Goal: Task Accomplishment & Management: Use online tool/utility

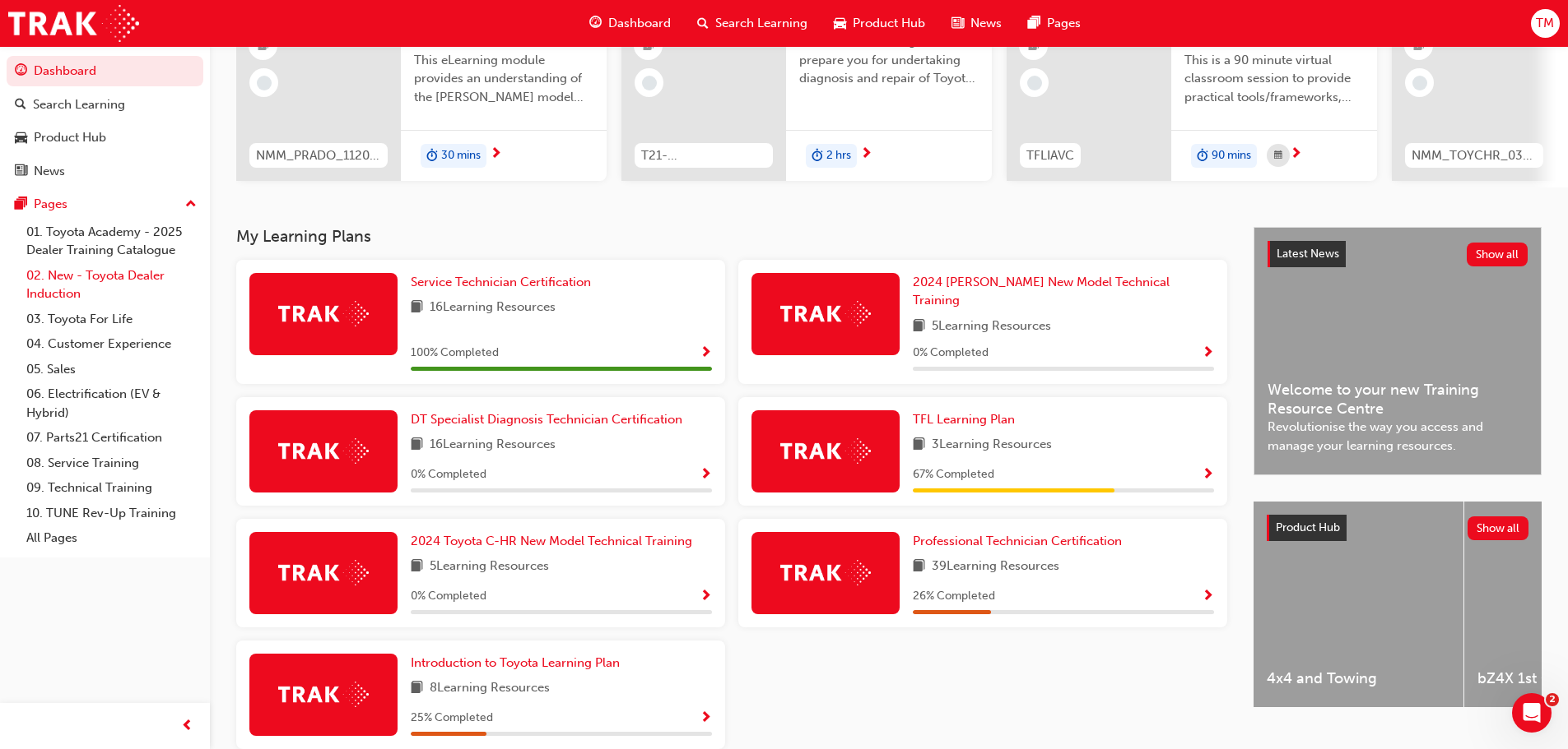
scroll to position [247, 0]
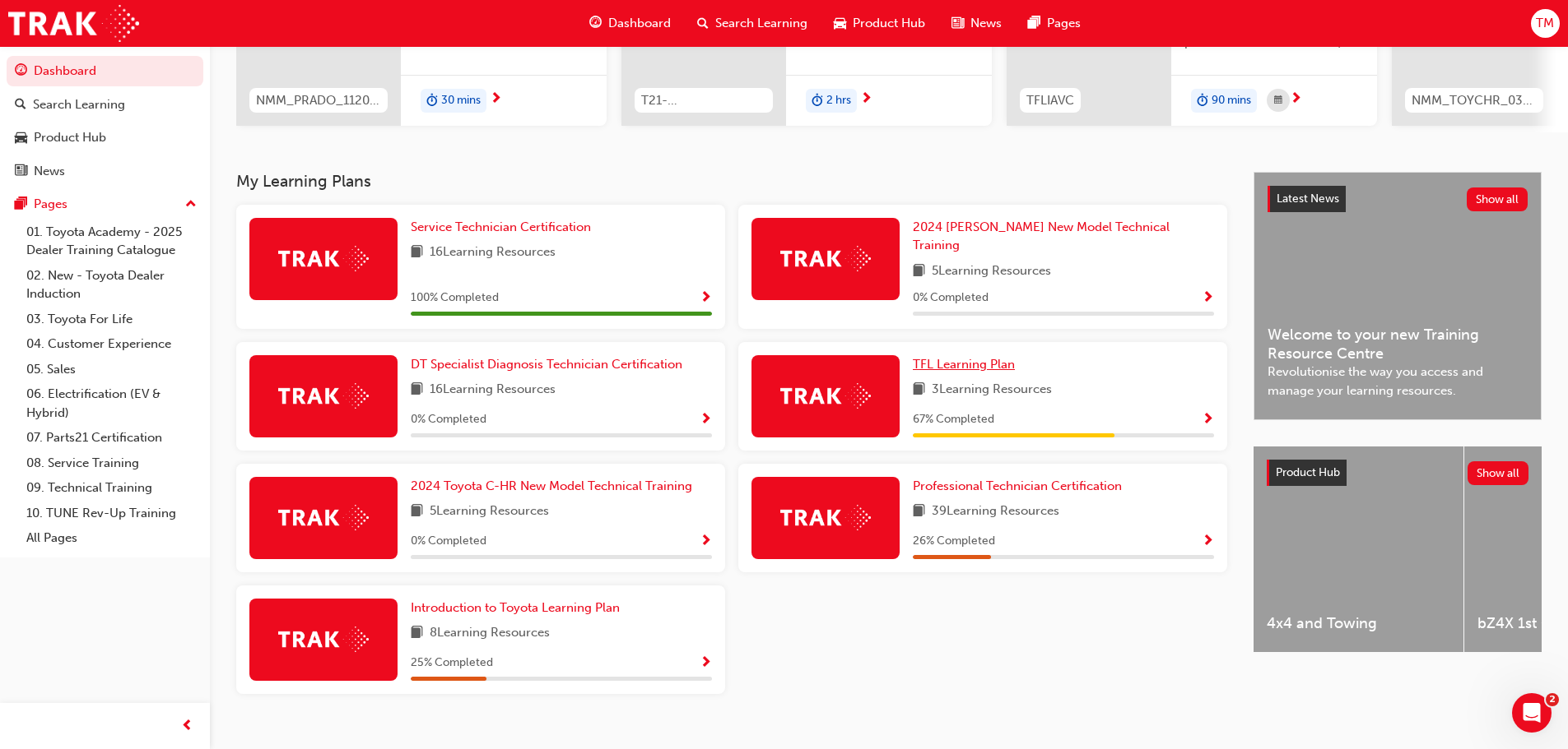
click at [980, 357] on span "TFL Learning Plan" at bounding box center [963, 364] width 102 height 14
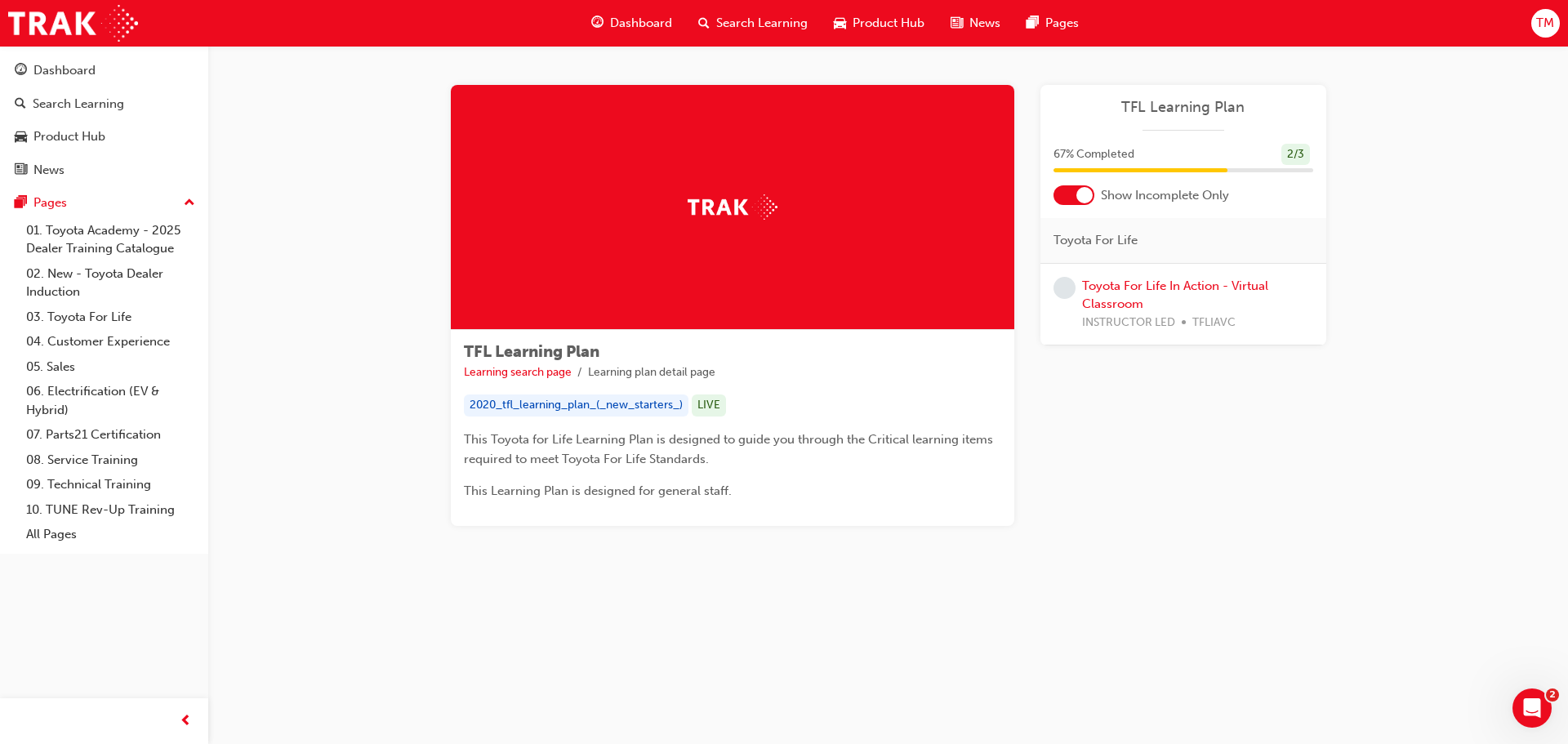
click at [1164, 113] on span "TFL Learning Plan" at bounding box center [1183, 108] width 260 height 18
click at [1085, 201] on div at bounding box center [1084, 195] width 16 height 16
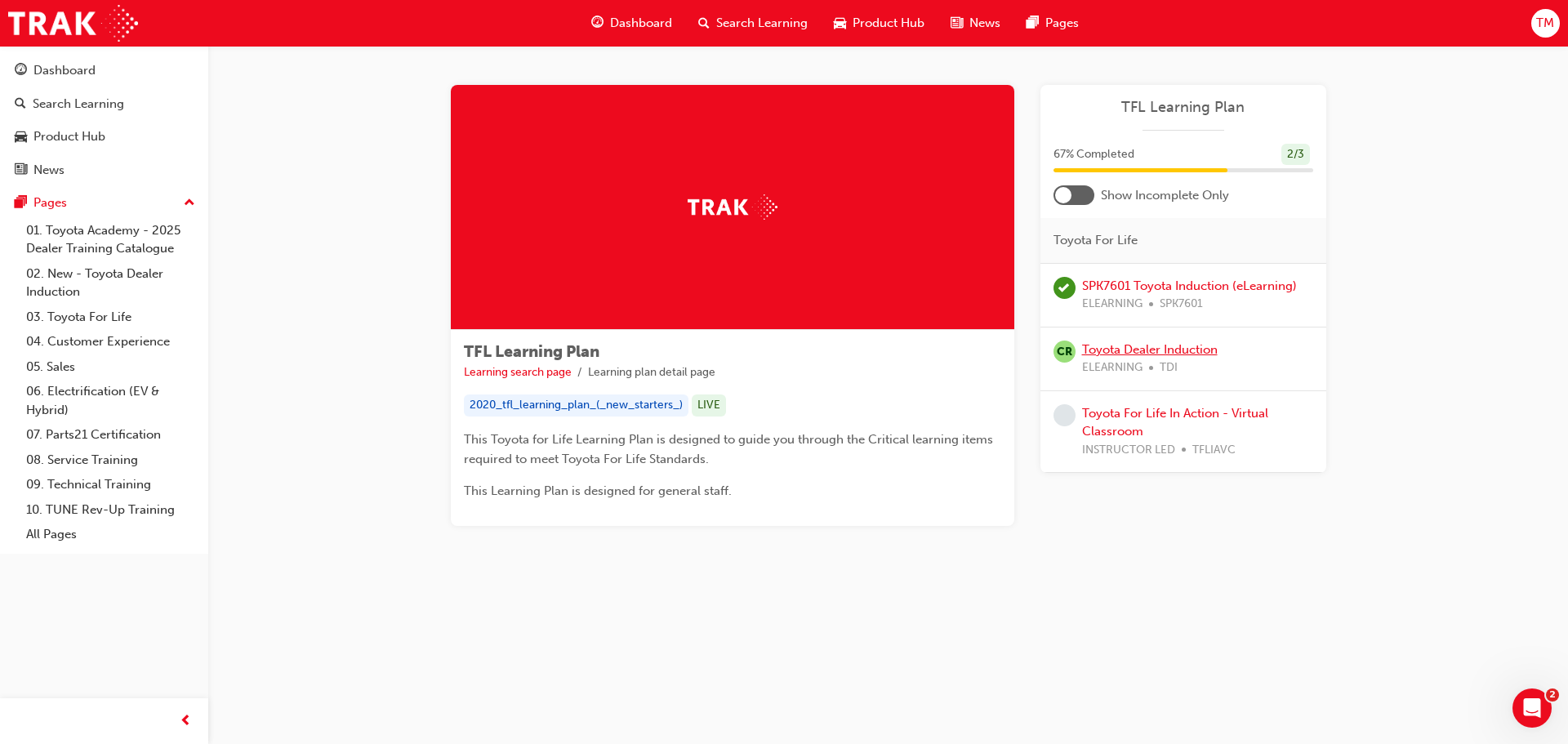
click at [1184, 352] on link "Toyota Dealer Induction" at bounding box center [1150, 349] width 135 height 14
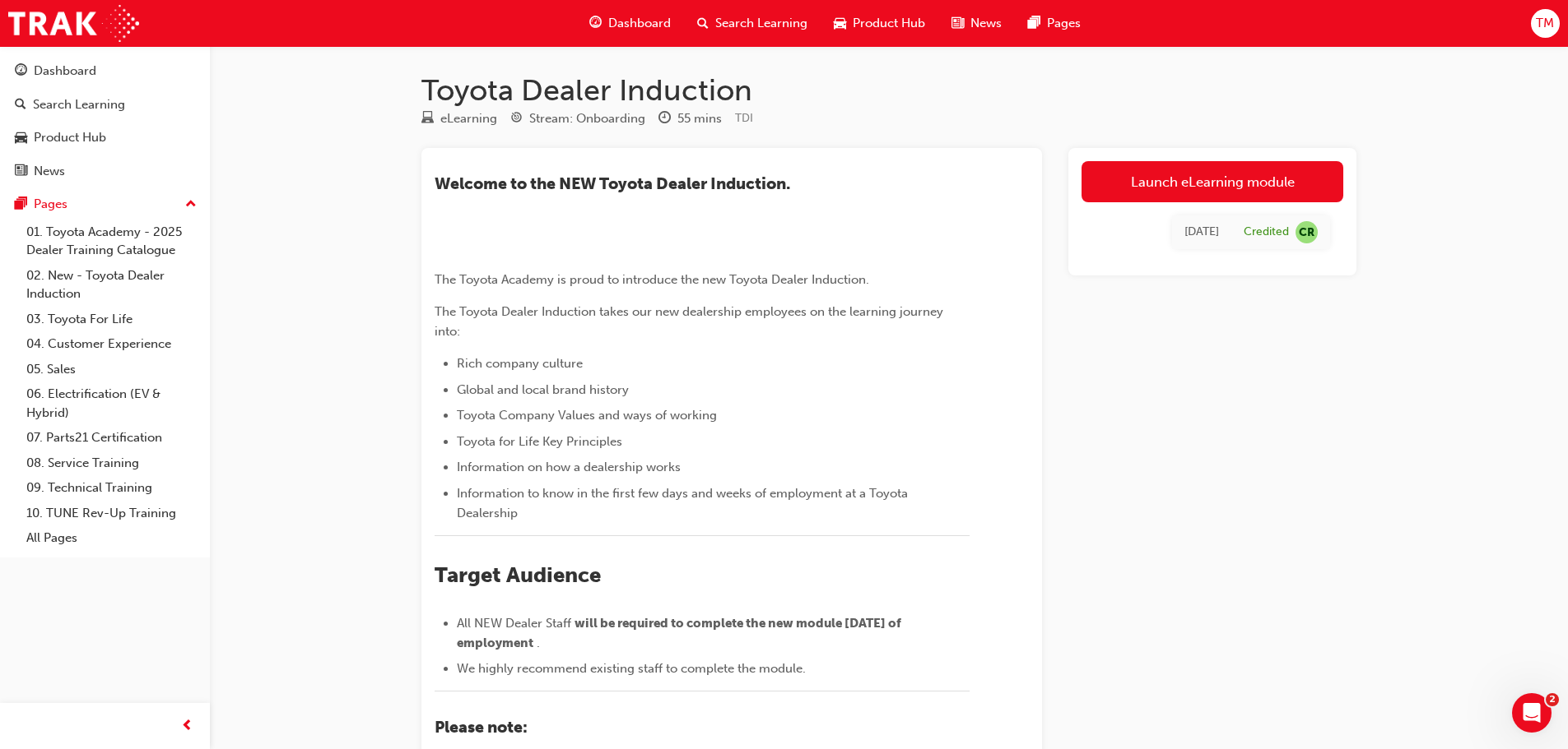
click at [1536, 26] on span "TM" at bounding box center [1544, 24] width 18 height 19
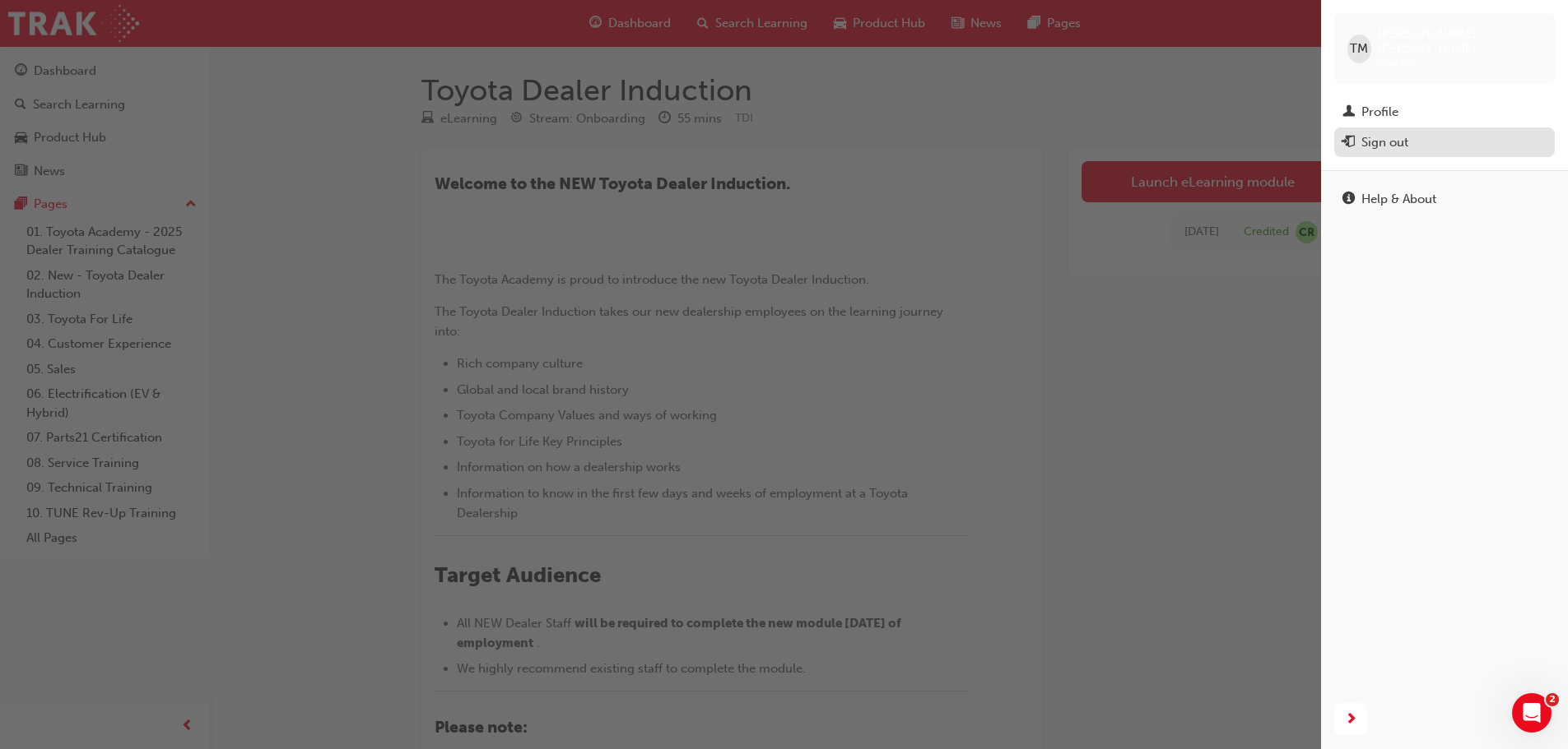
click at [1394, 133] on div "Sign out" at bounding box center [1384, 142] width 47 height 19
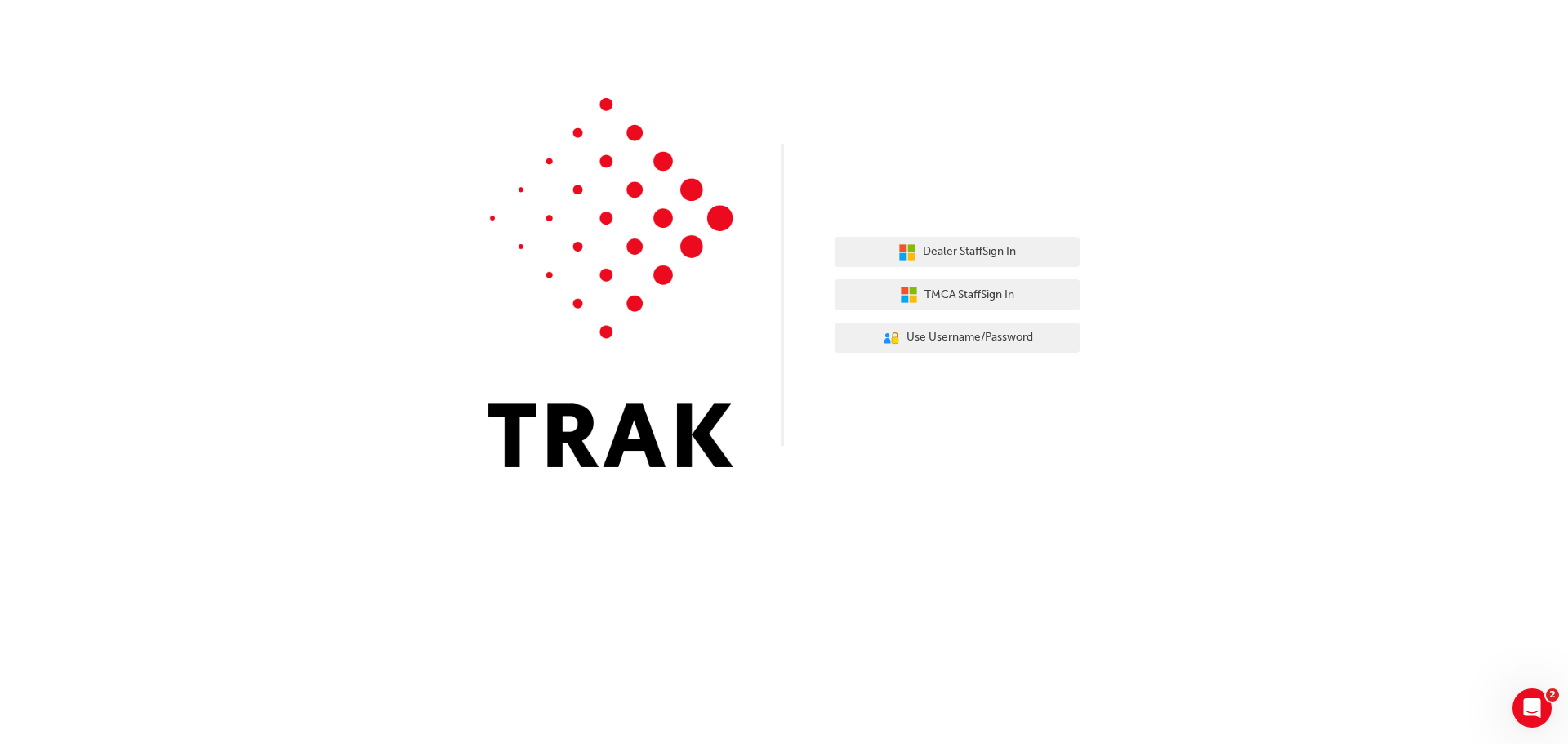
click at [836, 74] on div "Dealer Staff Sign In TMCA Staff Sign In User Authentication Icon - Blue Person,…" at bounding box center [784, 245] width 1568 height 492
click at [966, 247] on span "Dealer Staff Sign In" at bounding box center [969, 252] width 93 height 18
